Goal: Download file/media

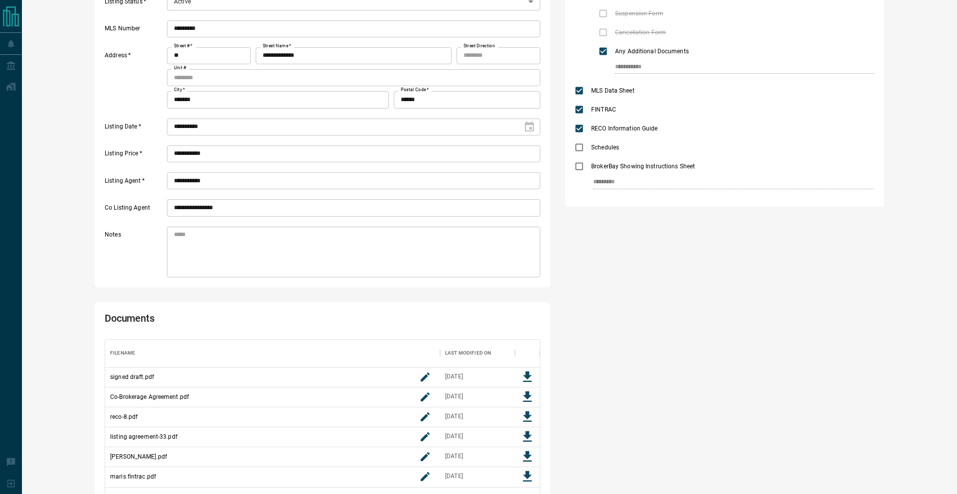
scroll to position [200, 0]
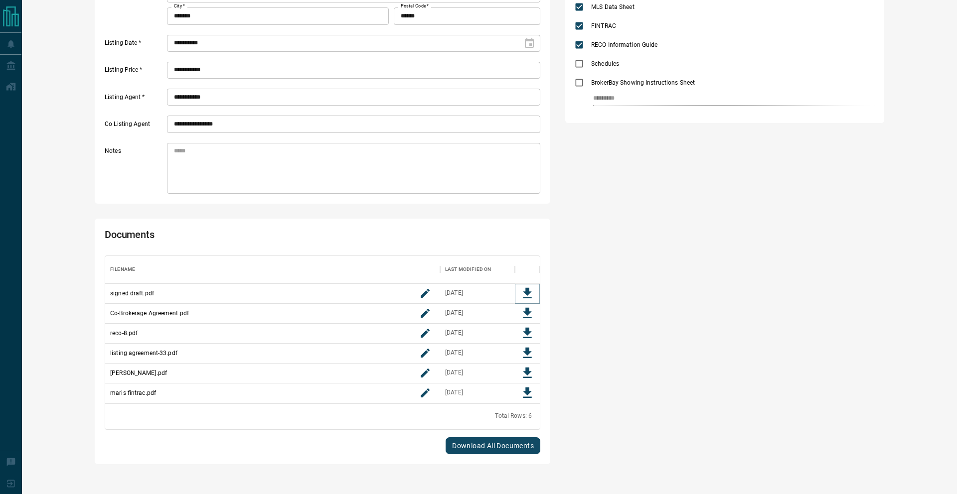
click at [530, 297] on icon "Download File" at bounding box center [527, 293] width 15 height 15
click at [528, 313] on icon "Download File" at bounding box center [527, 313] width 15 height 15
click at [525, 334] on icon "Download File" at bounding box center [527, 333] width 15 height 15
click at [525, 352] on icon "Download File" at bounding box center [527, 353] width 9 height 10
click at [528, 375] on icon "Download File" at bounding box center [527, 373] width 15 height 15
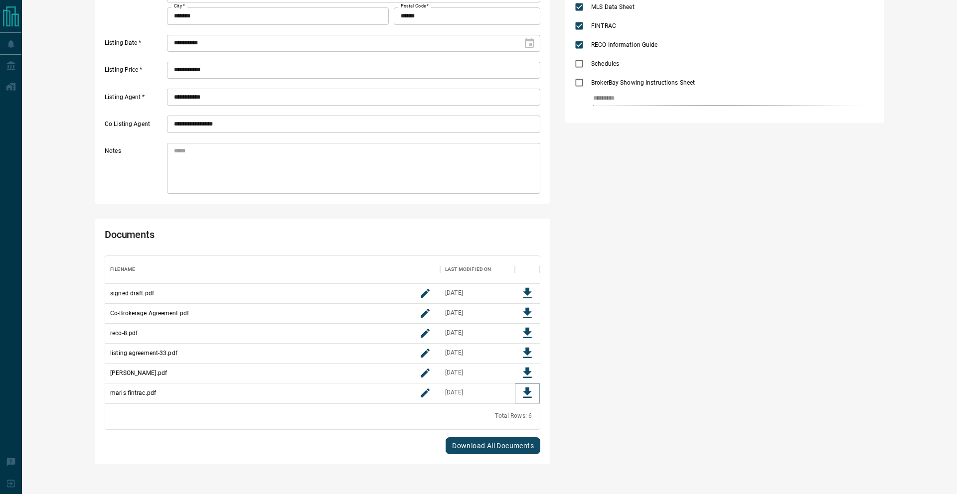
click at [526, 393] on icon "Download File" at bounding box center [527, 393] width 9 height 10
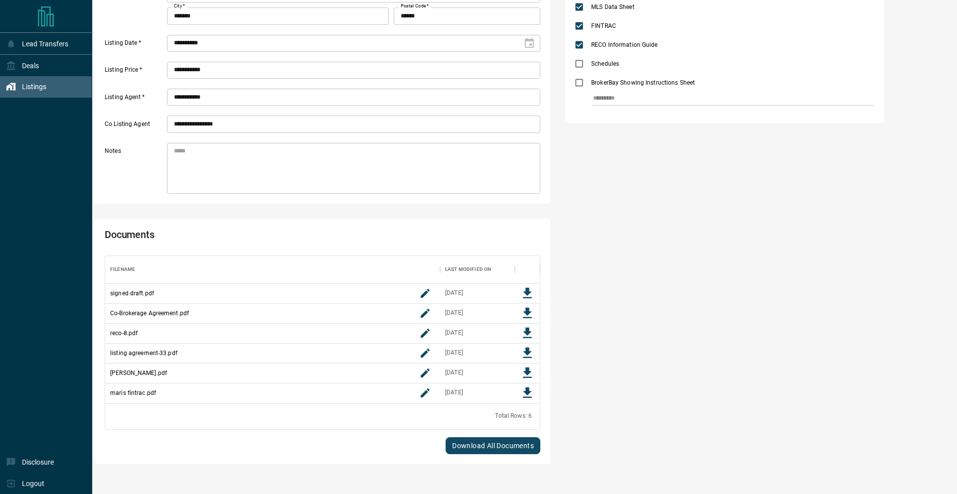
click at [17, 89] on div "Listings" at bounding box center [26, 87] width 40 height 16
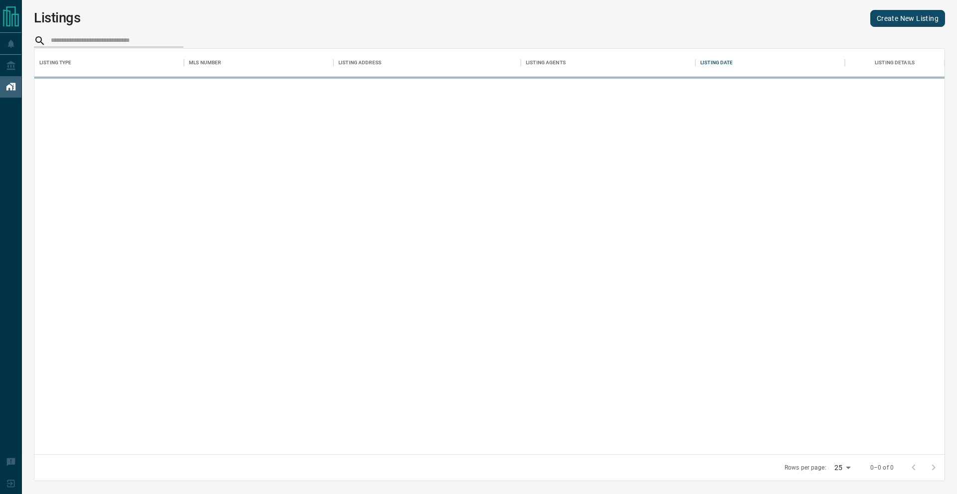
scroll to position [406, 910]
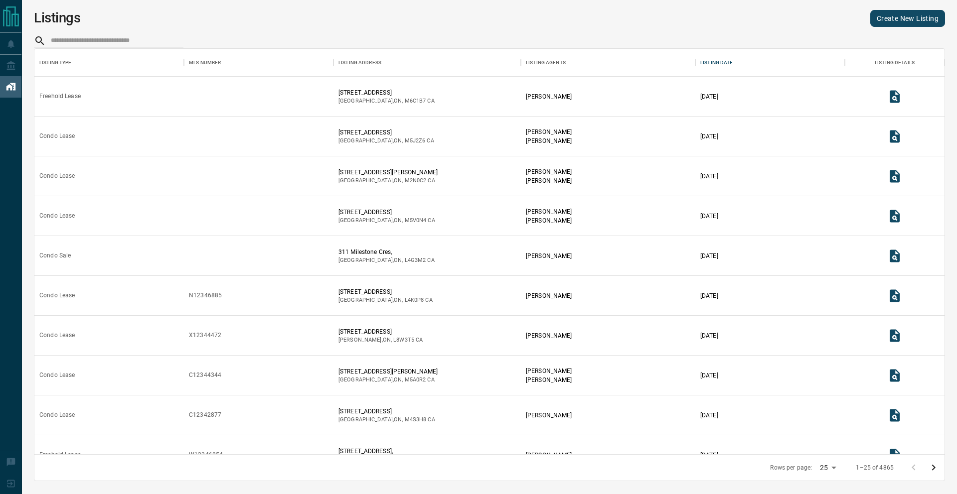
click at [107, 38] on input "search" at bounding box center [117, 40] width 133 height 13
paste input "*********"
type input "*********"
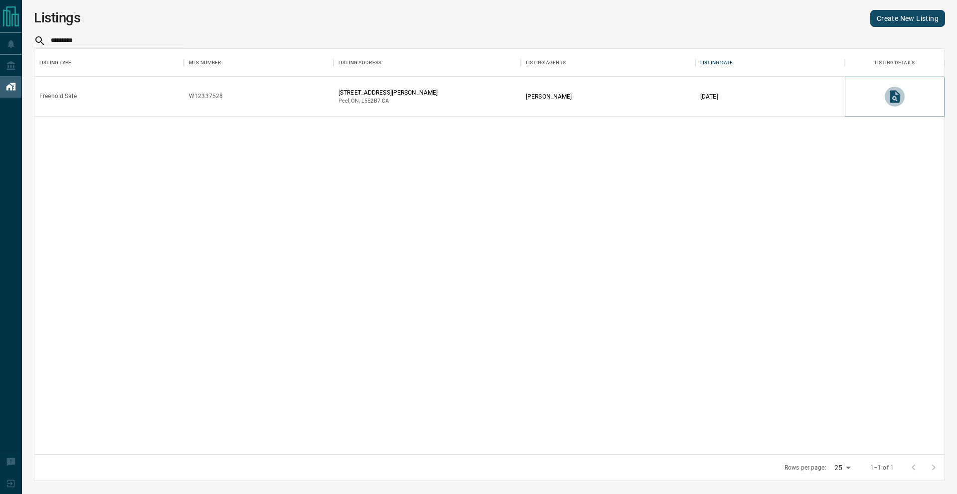
click at [901, 96] on icon "View Listing Details" at bounding box center [894, 96] width 15 height 15
